Goal: Find specific page/section: Find specific page/section

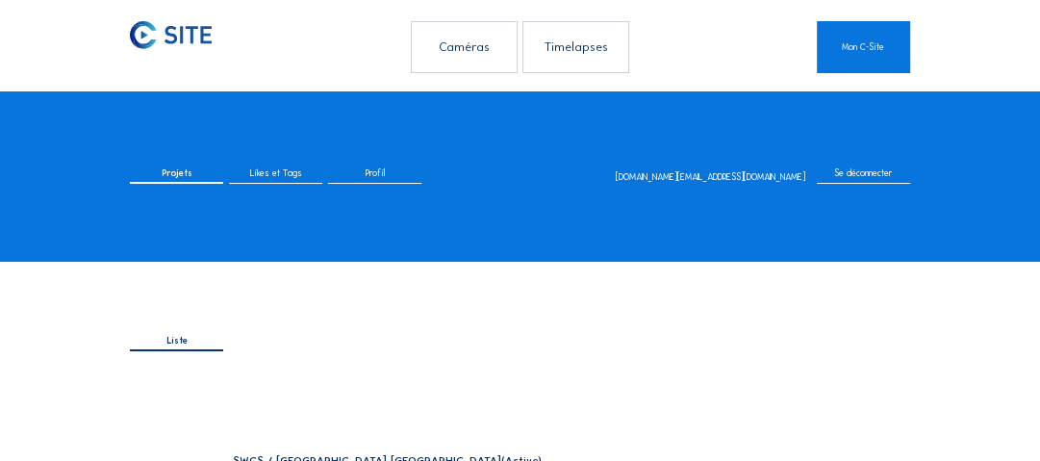
click at [459, 64] on div "Caméras" at bounding box center [464, 46] width 106 height 51
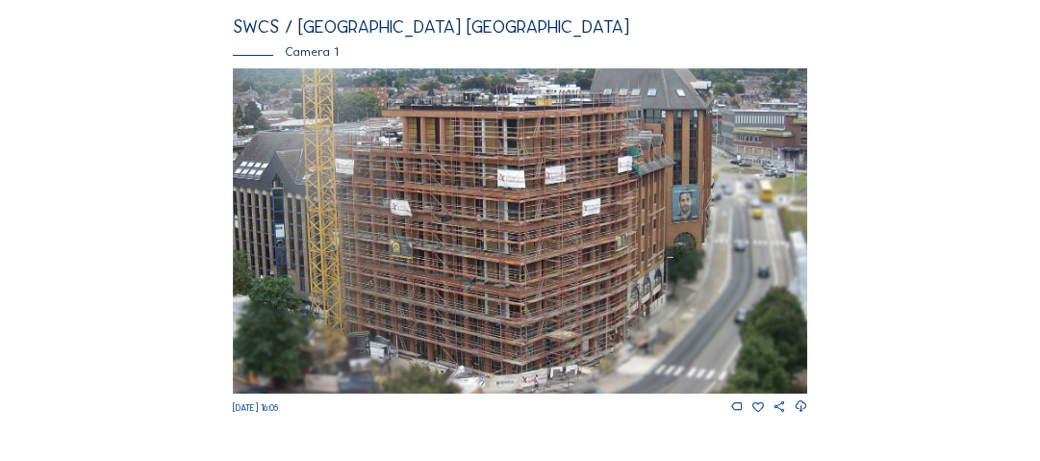
scroll to position [231, 0]
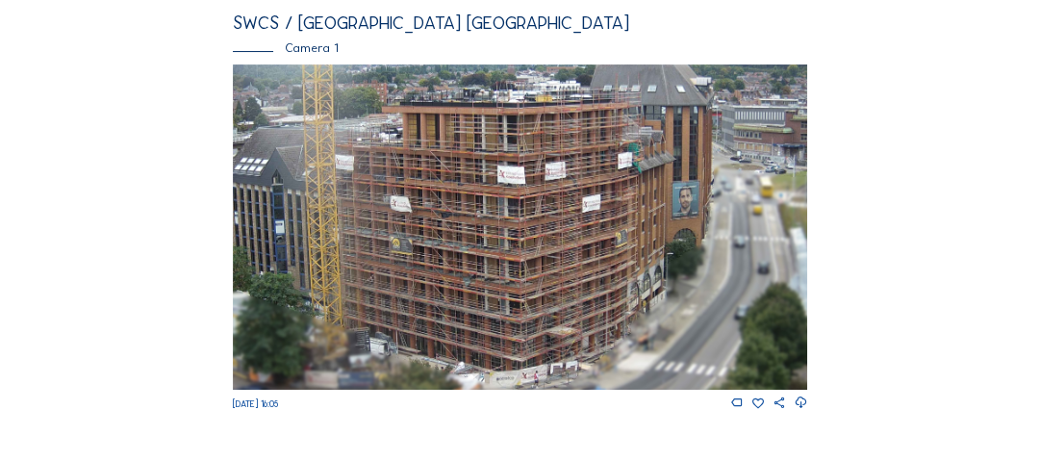
click at [486, 234] on img at bounding box center [520, 226] width 575 height 325
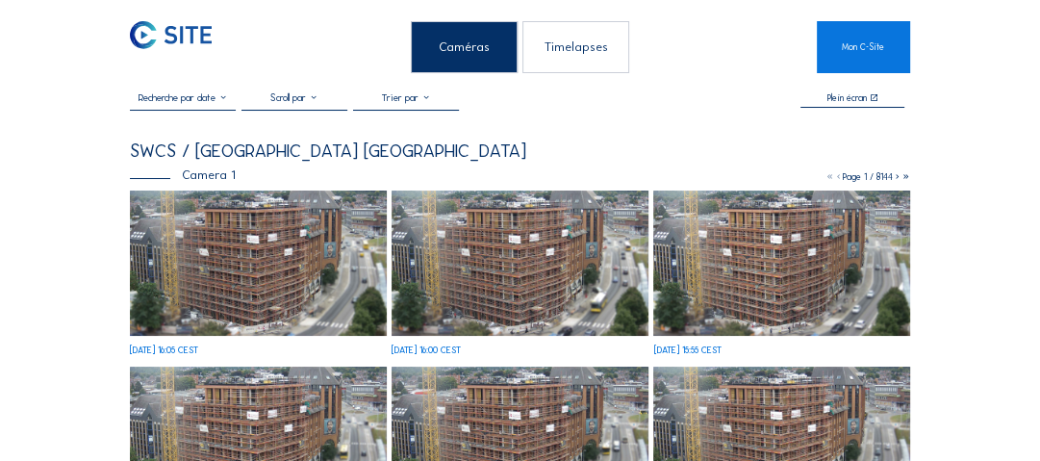
click at [231, 239] on img at bounding box center [258, 263] width 257 height 145
